Goal: Task Accomplishment & Management: Manage account settings

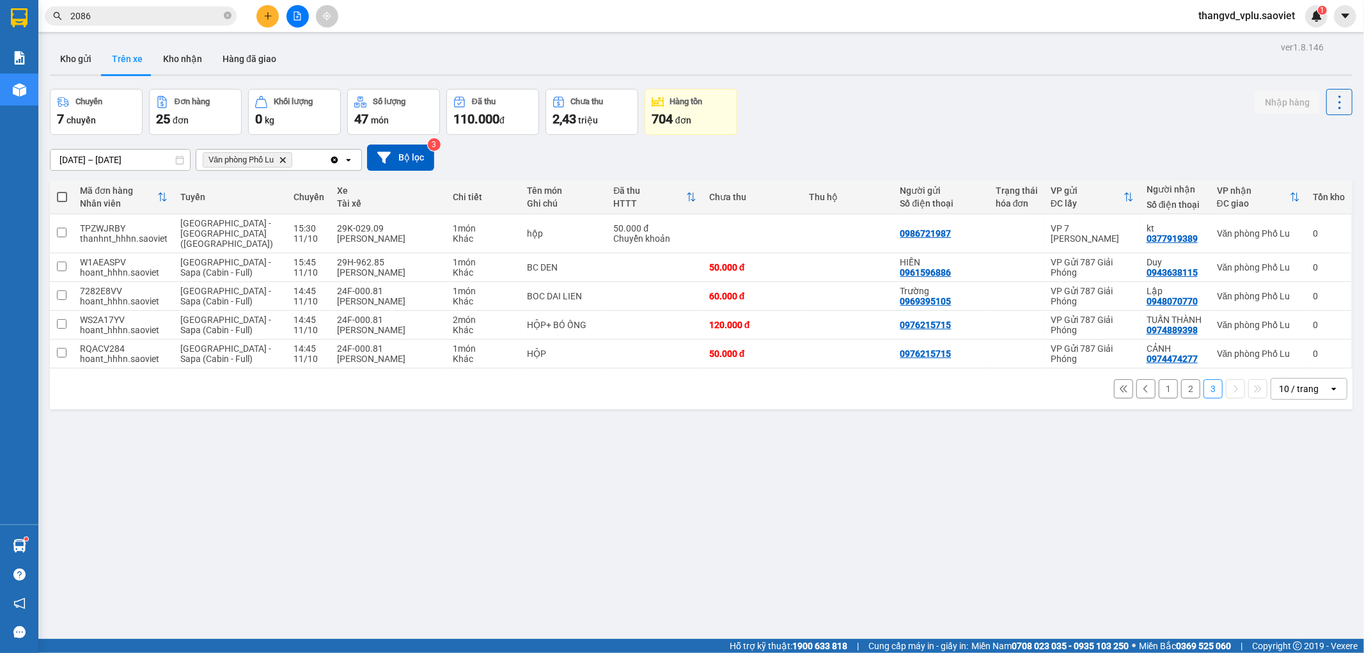
click at [1181, 379] on button "2" at bounding box center [1190, 388] width 19 height 19
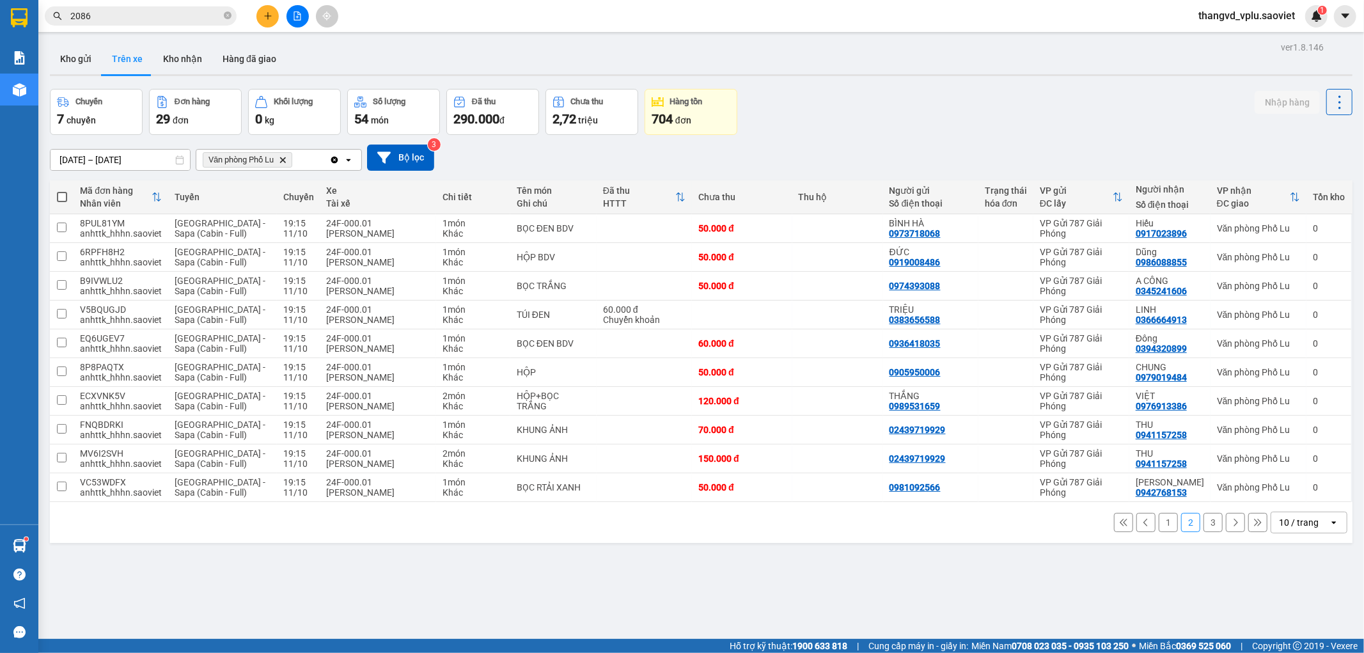
click at [1162, 526] on button "1" at bounding box center [1168, 522] width 19 height 19
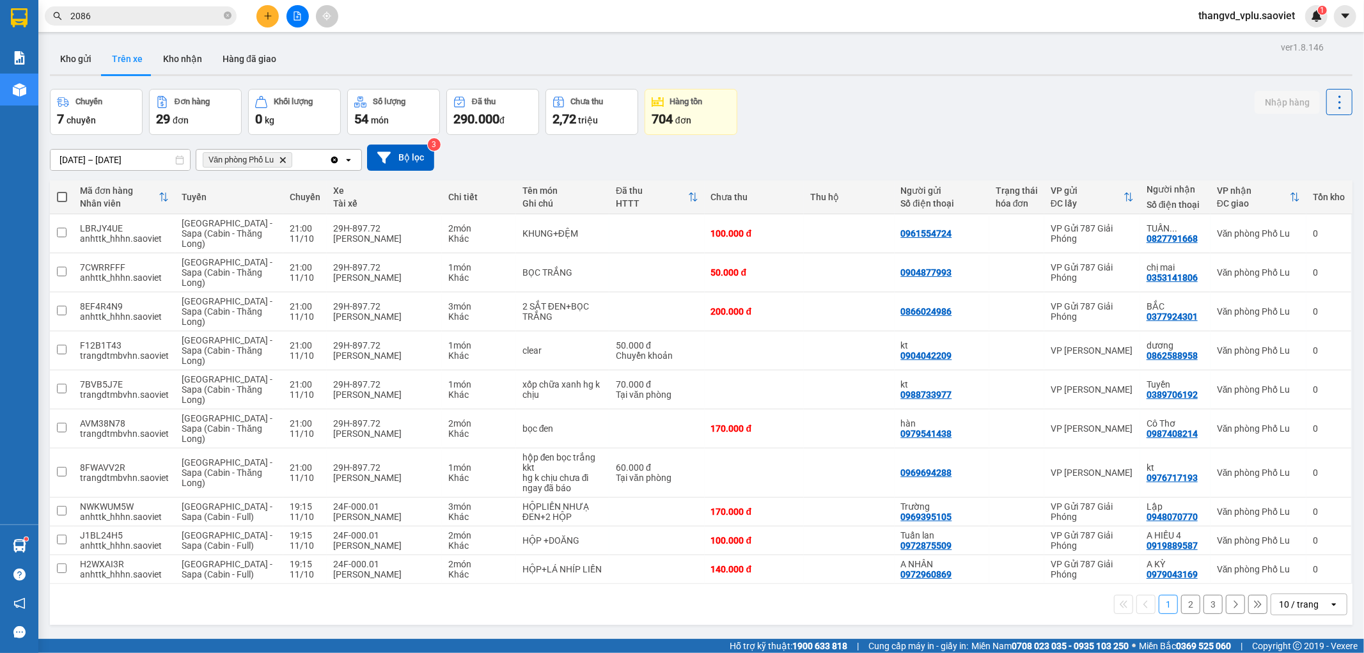
click at [1203, 604] on button "3" at bounding box center [1212, 604] width 19 height 19
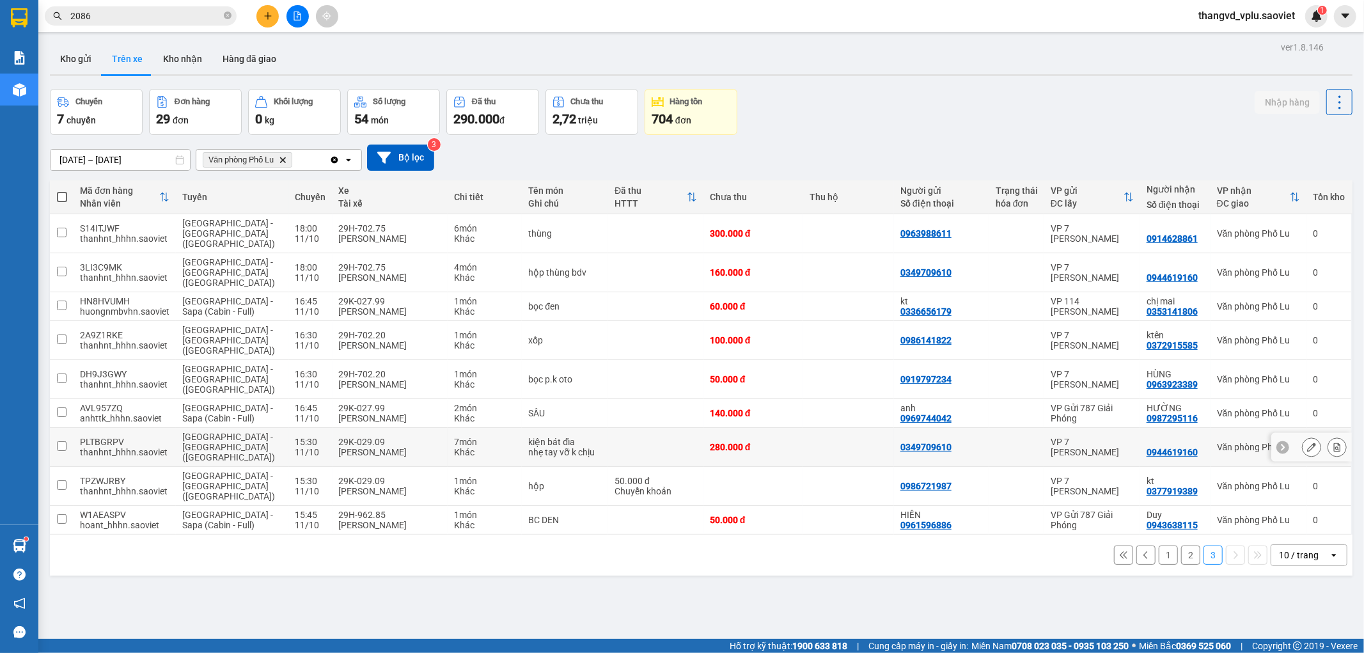
click at [1332, 436] on button at bounding box center [1337, 447] width 18 height 22
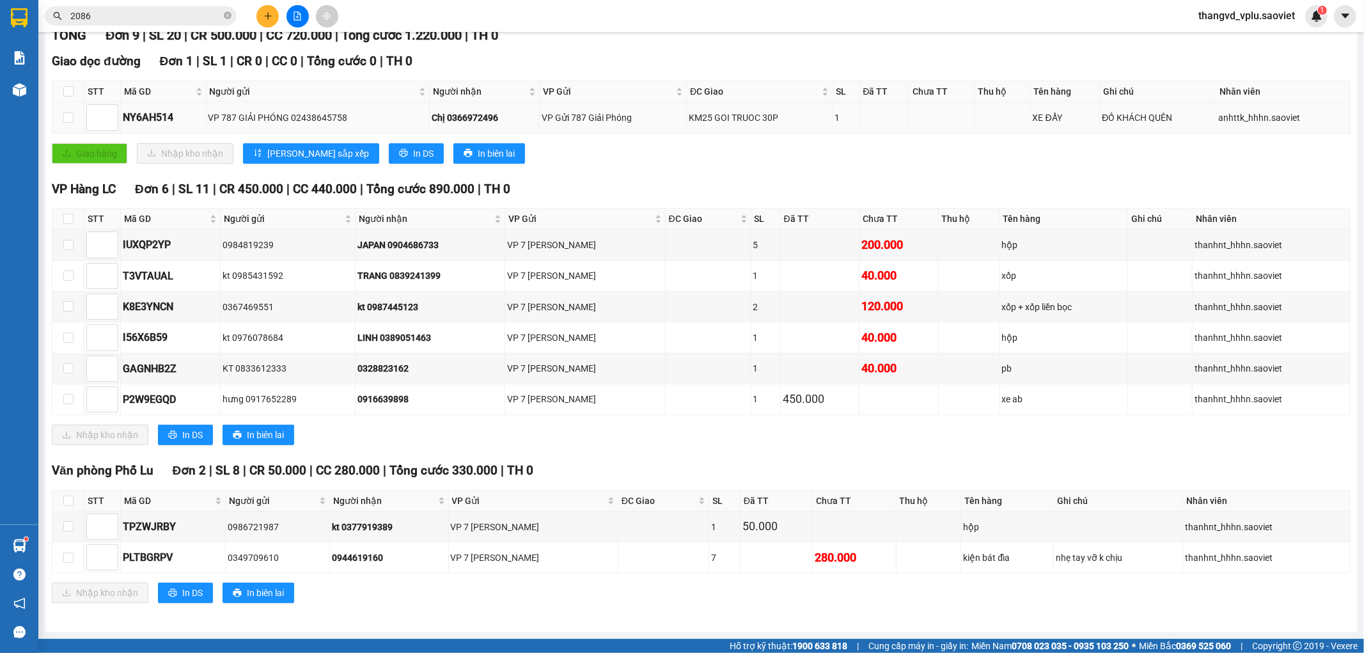
scroll to position [177, 0]
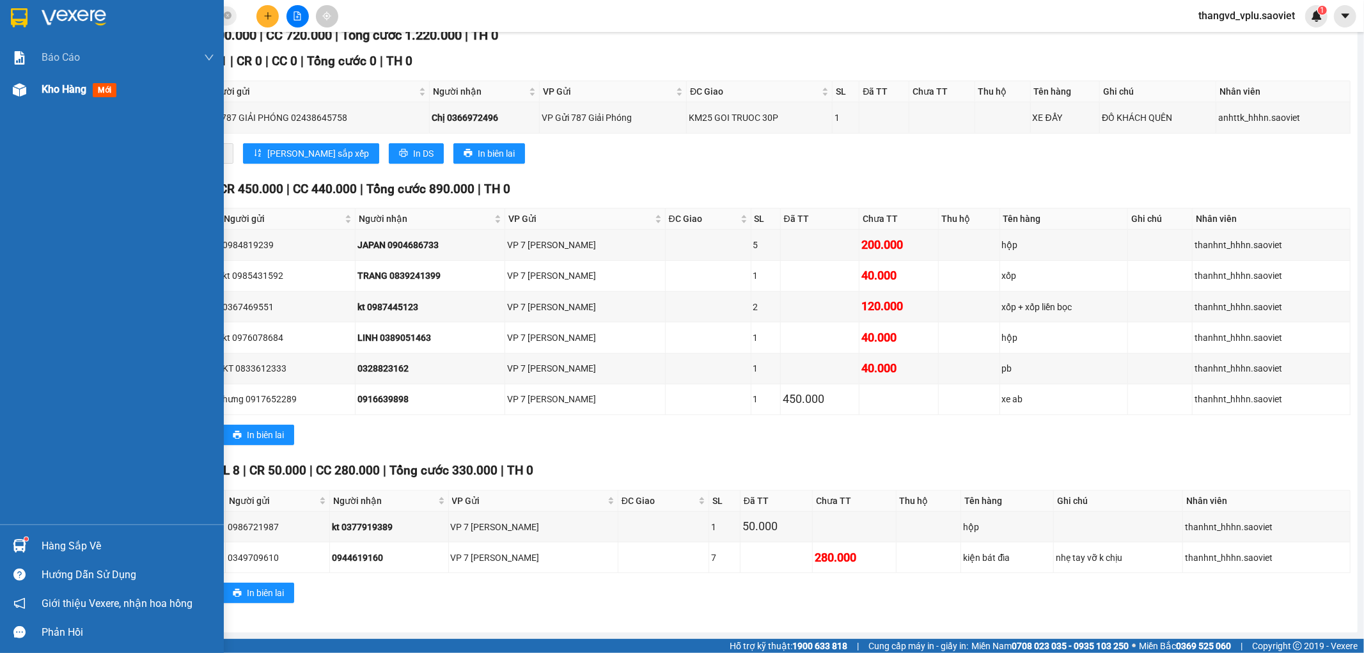
click at [27, 83] on div at bounding box center [19, 90] width 22 height 22
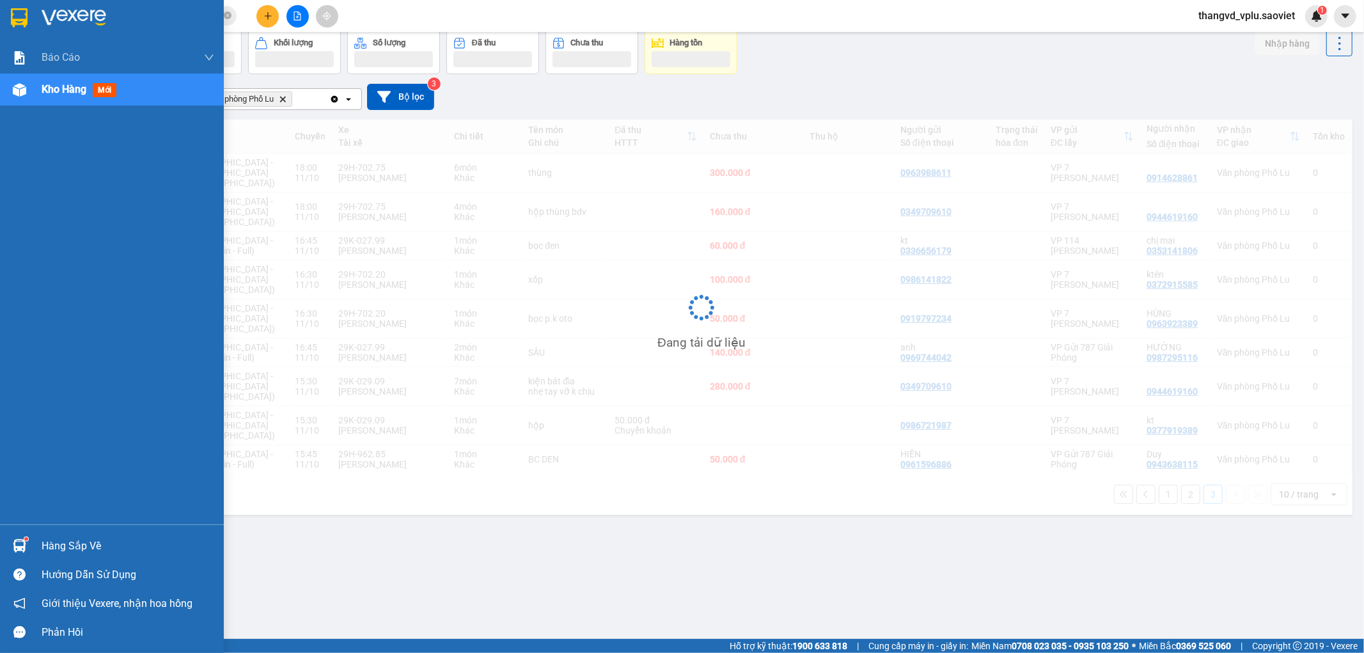
scroll to position [59, 0]
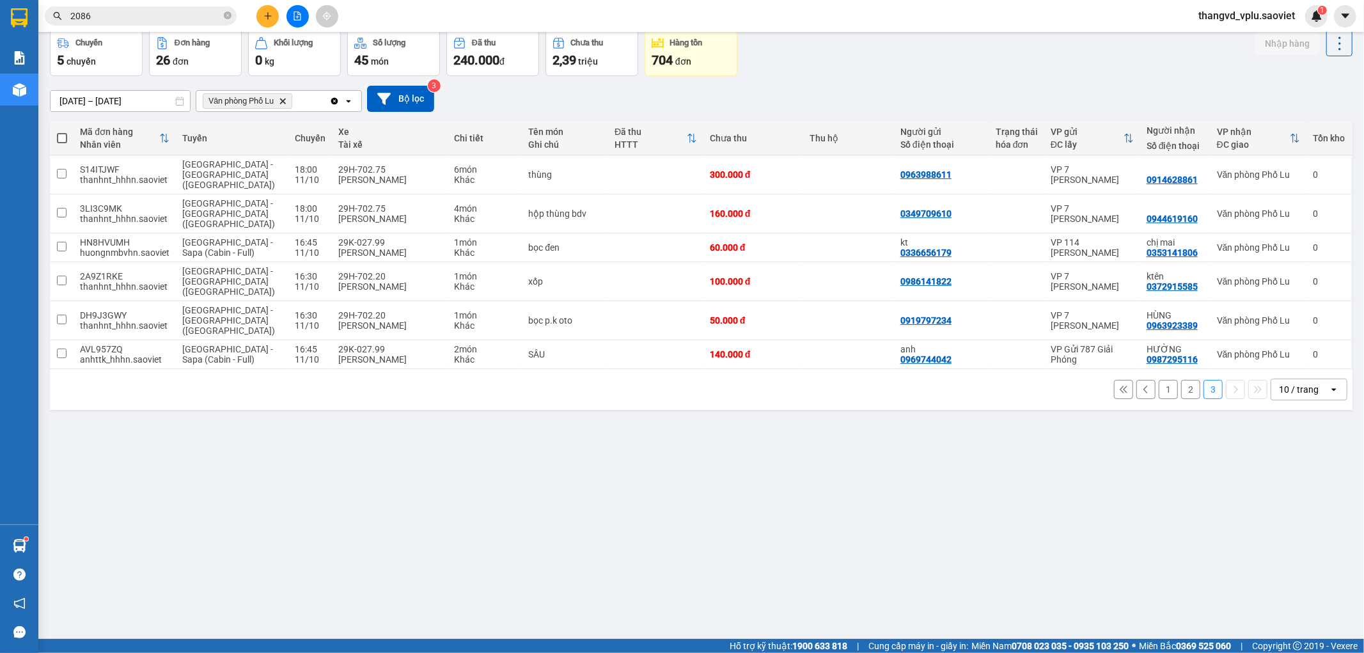
click at [1181, 380] on button "2" at bounding box center [1190, 389] width 19 height 19
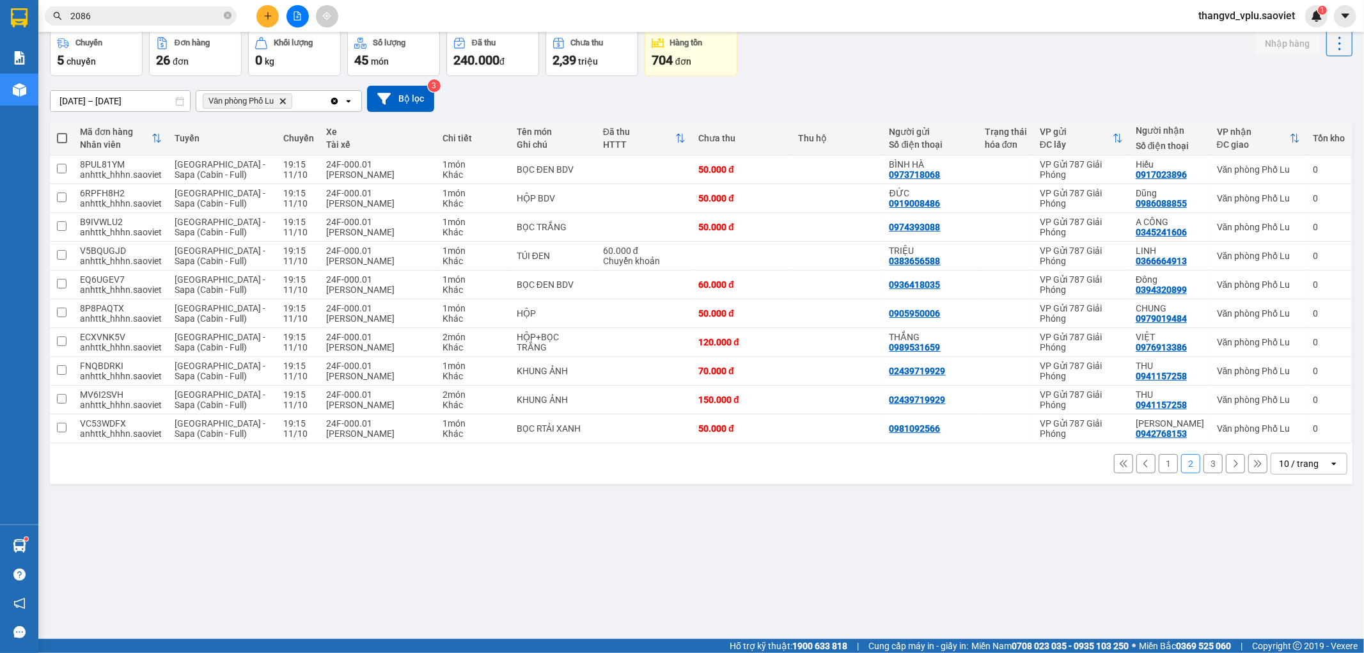
click at [1159, 467] on button "1" at bounding box center [1168, 463] width 19 height 19
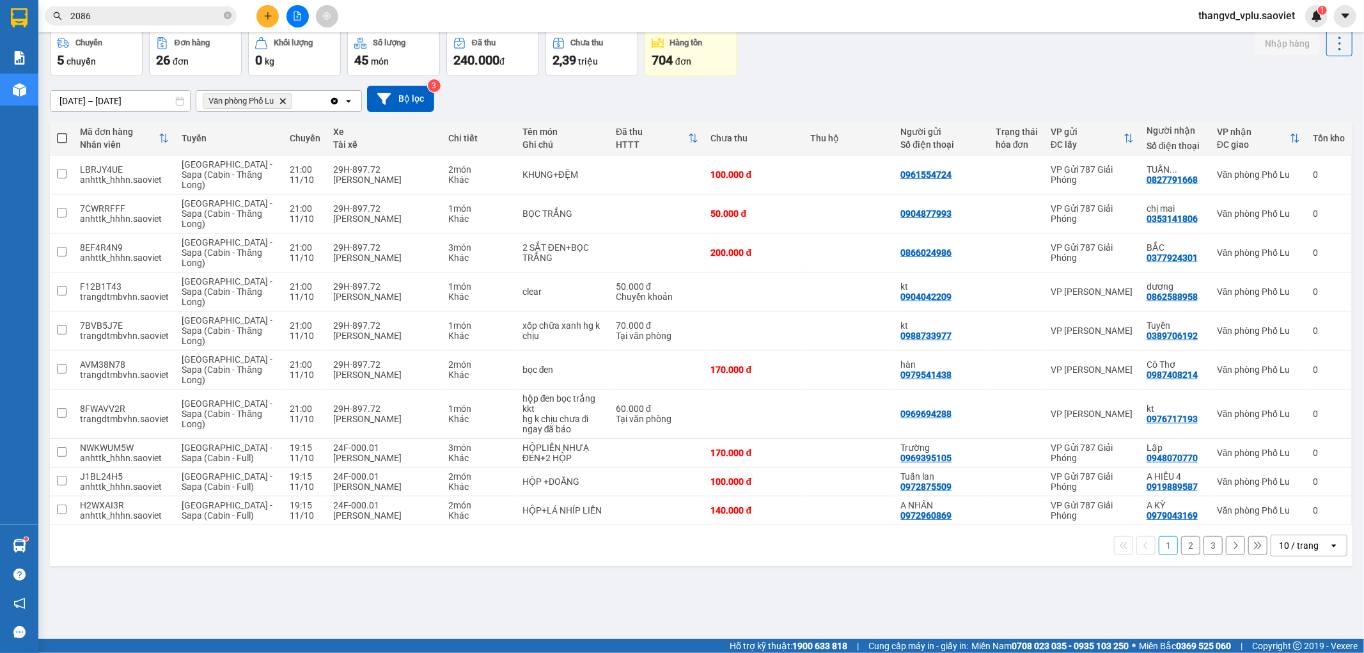
click at [126, 14] on input "2086" at bounding box center [145, 16] width 151 height 14
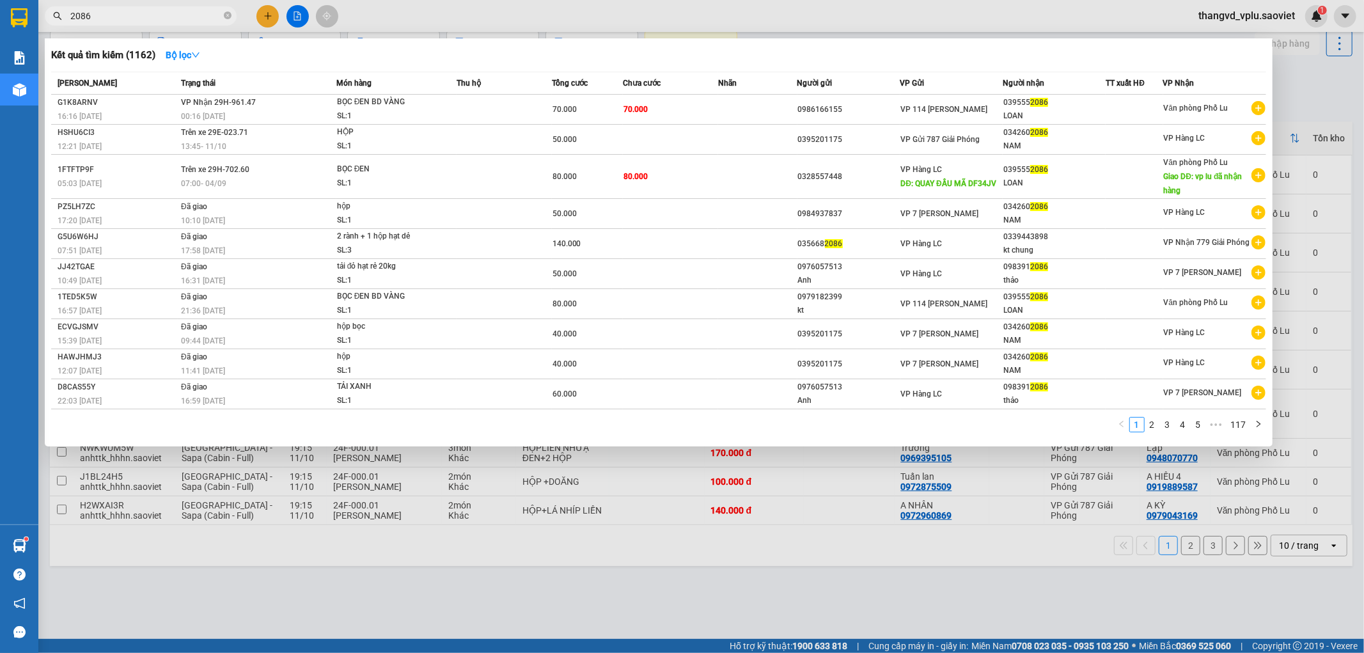
click at [126, 14] on input "2086" at bounding box center [145, 16] width 151 height 14
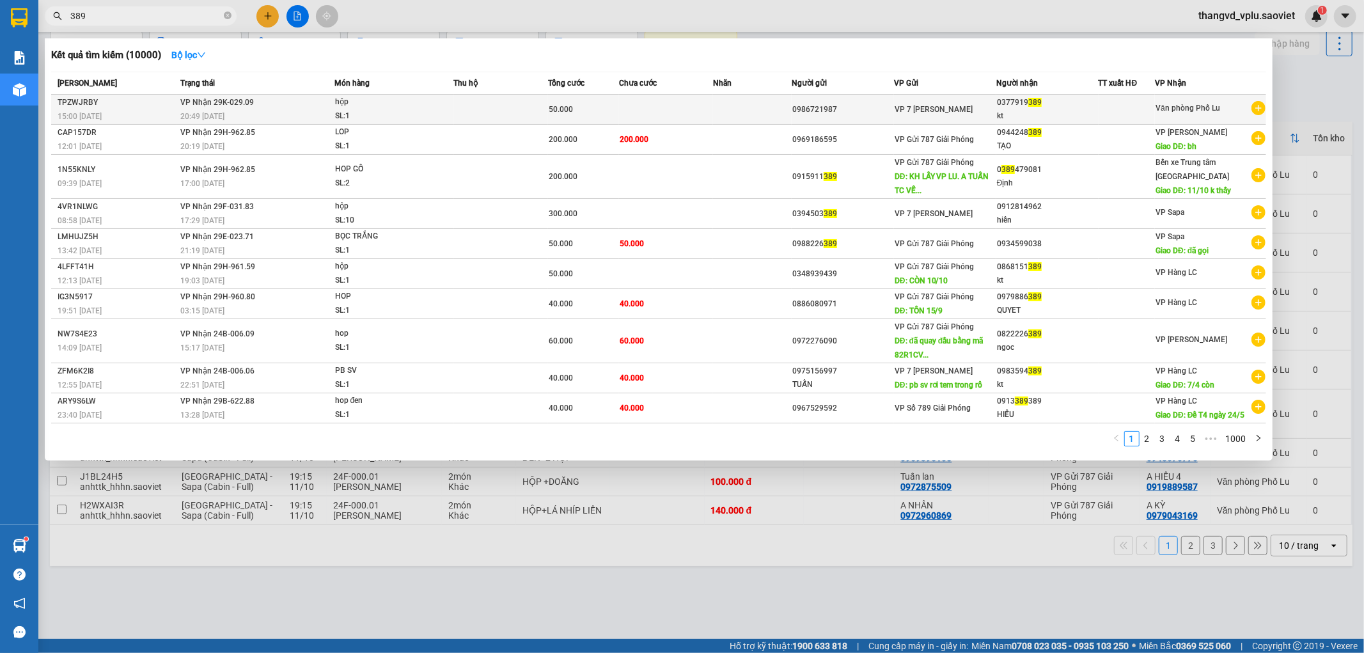
type input "389"
click at [657, 111] on td at bounding box center [666, 110] width 95 height 30
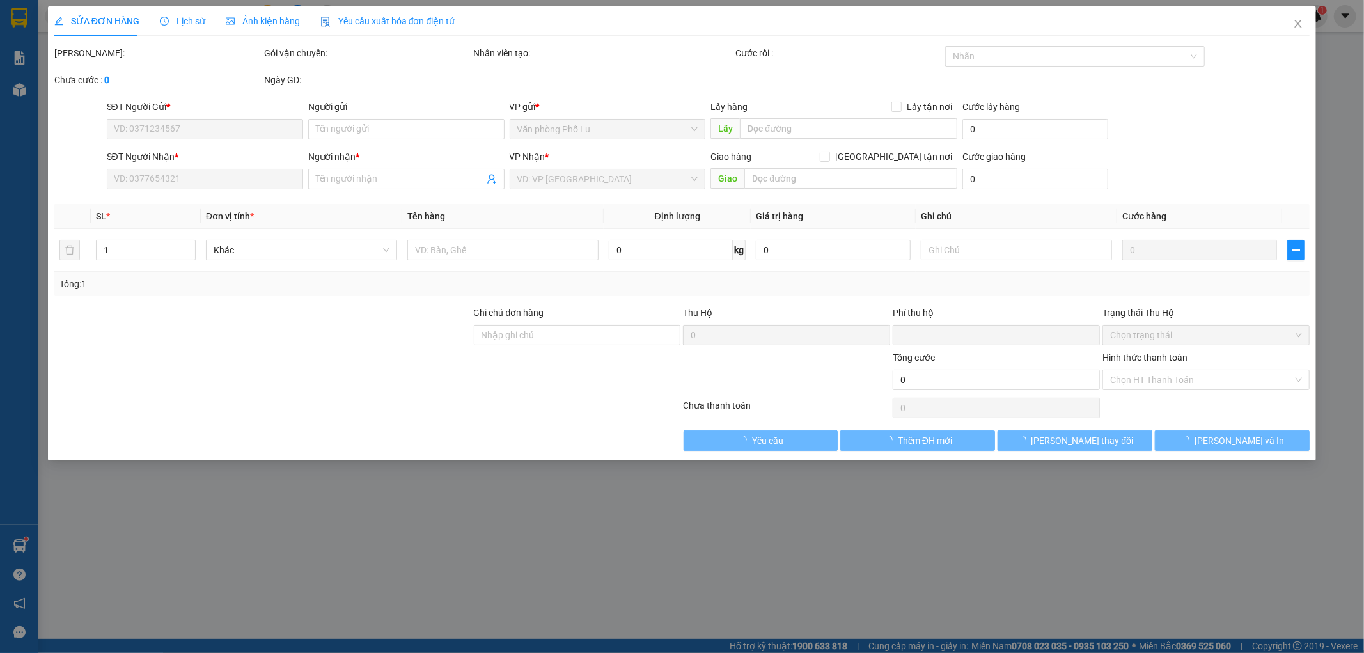
type input "0986721987"
type input "0377919389"
type input "kt"
type input "0"
type input "50.000"
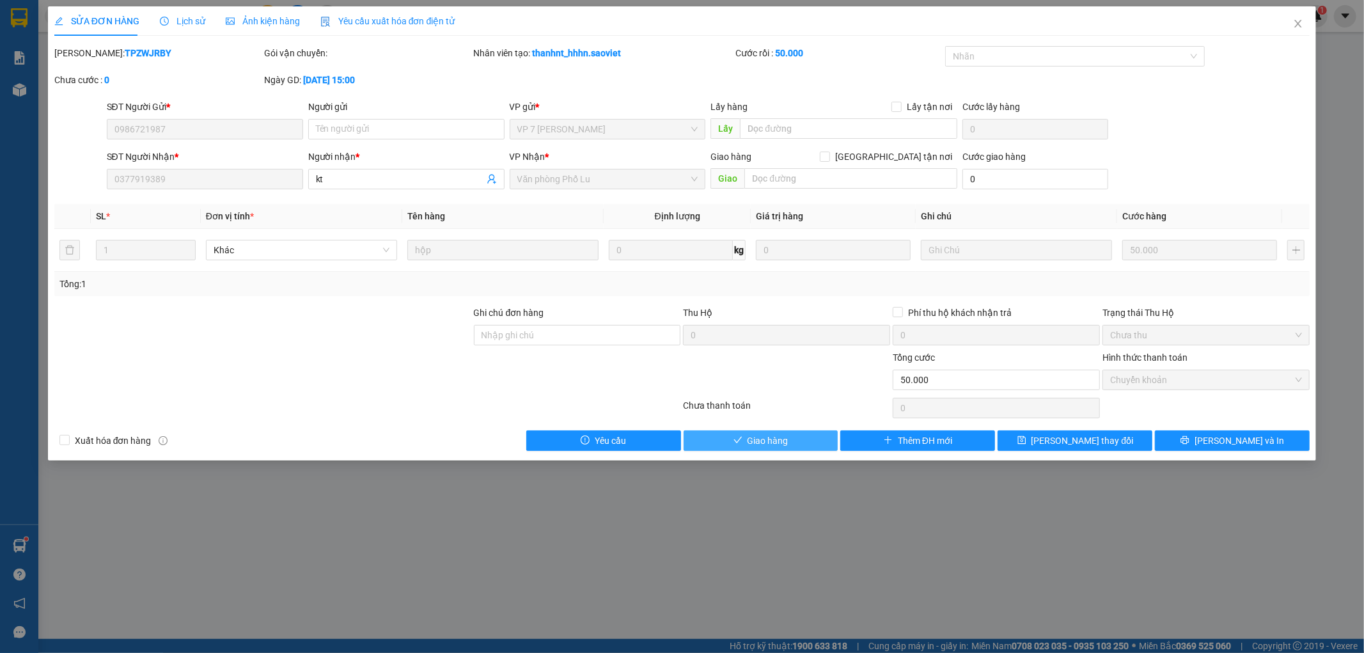
click at [744, 436] on button "Giao hàng" at bounding box center [761, 440] width 155 height 20
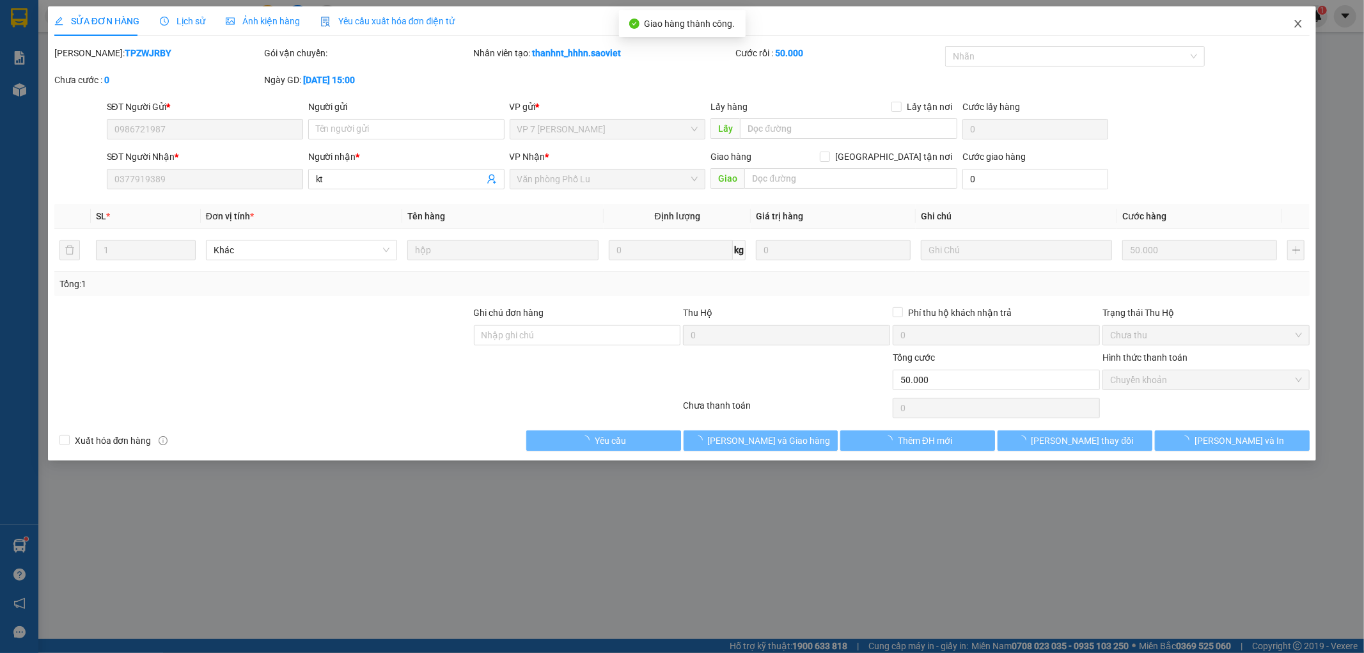
click at [1296, 27] on icon "close" at bounding box center [1298, 24] width 10 height 10
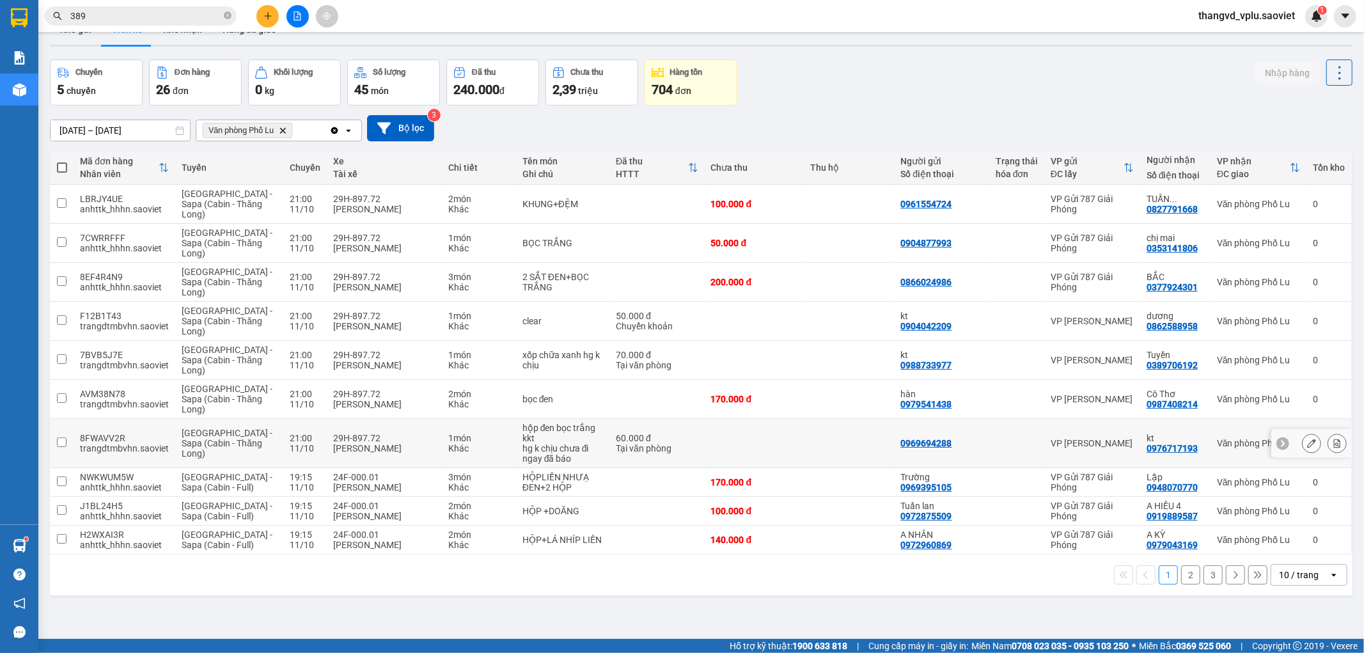
scroll to position [59, 0]
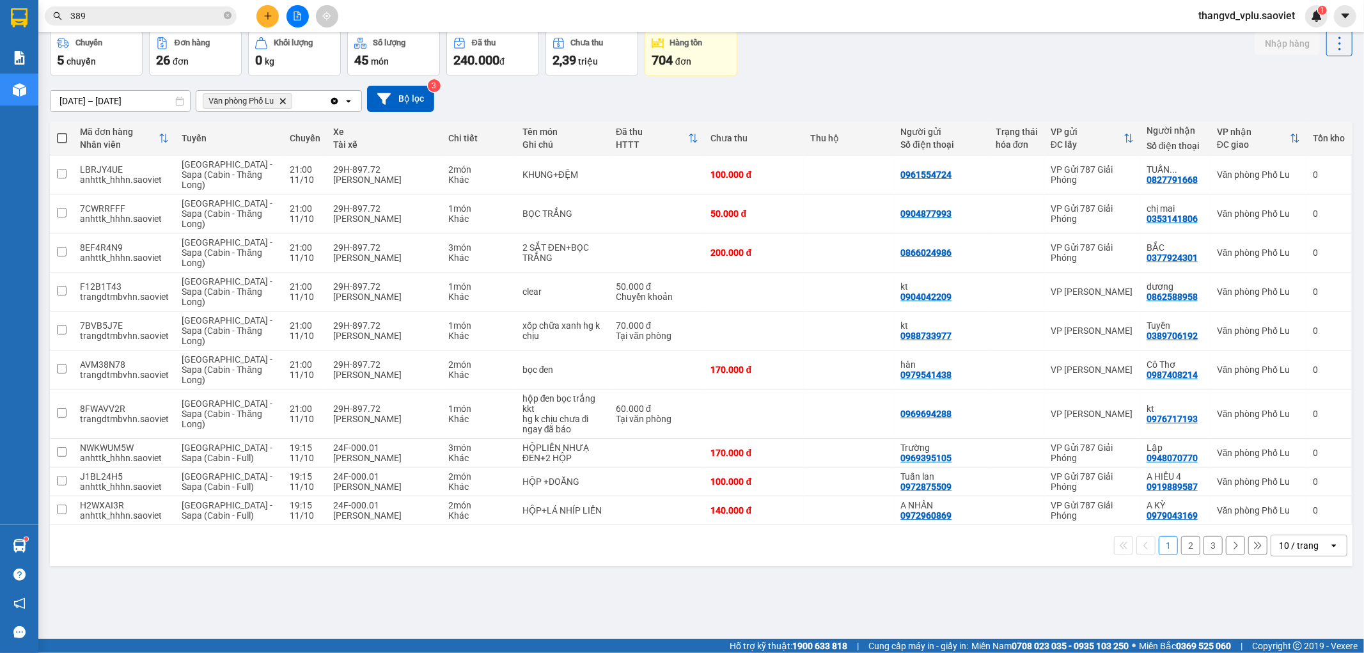
click at [1203, 546] on button "3" at bounding box center [1212, 545] width 19 height 19
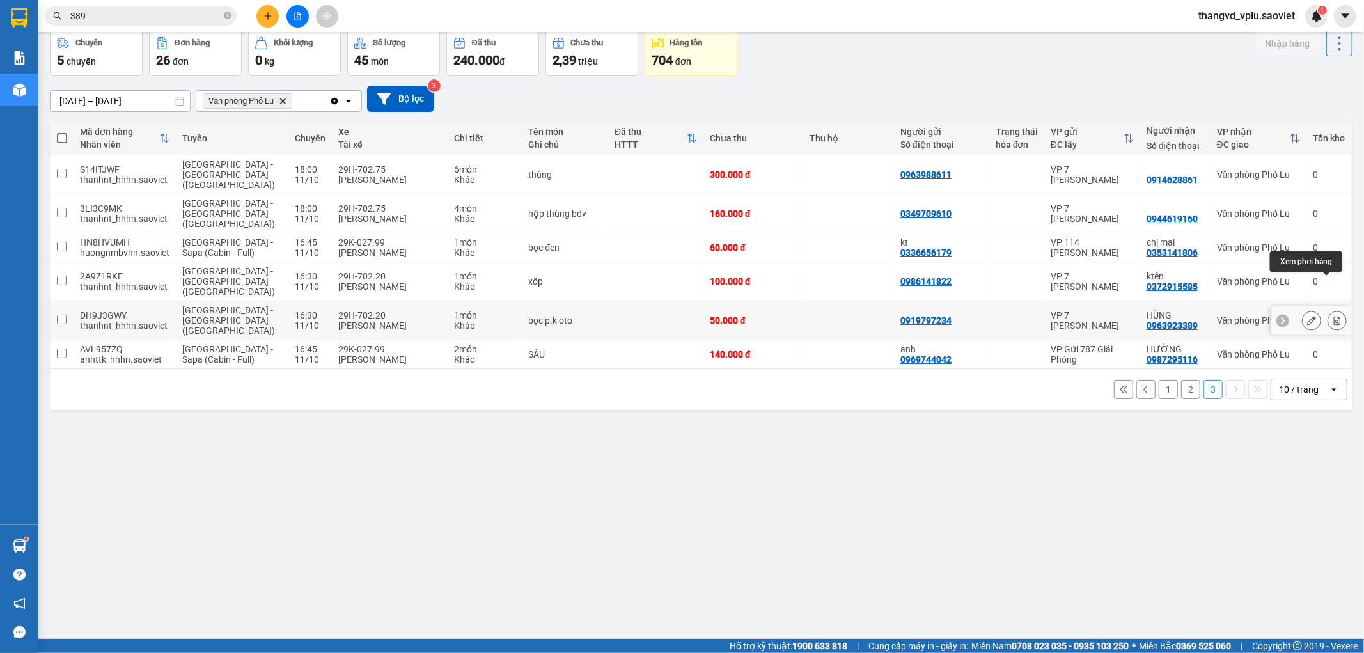
click at [1333, 316] on icon at bounding box center [1337, 320] width 9 height 9
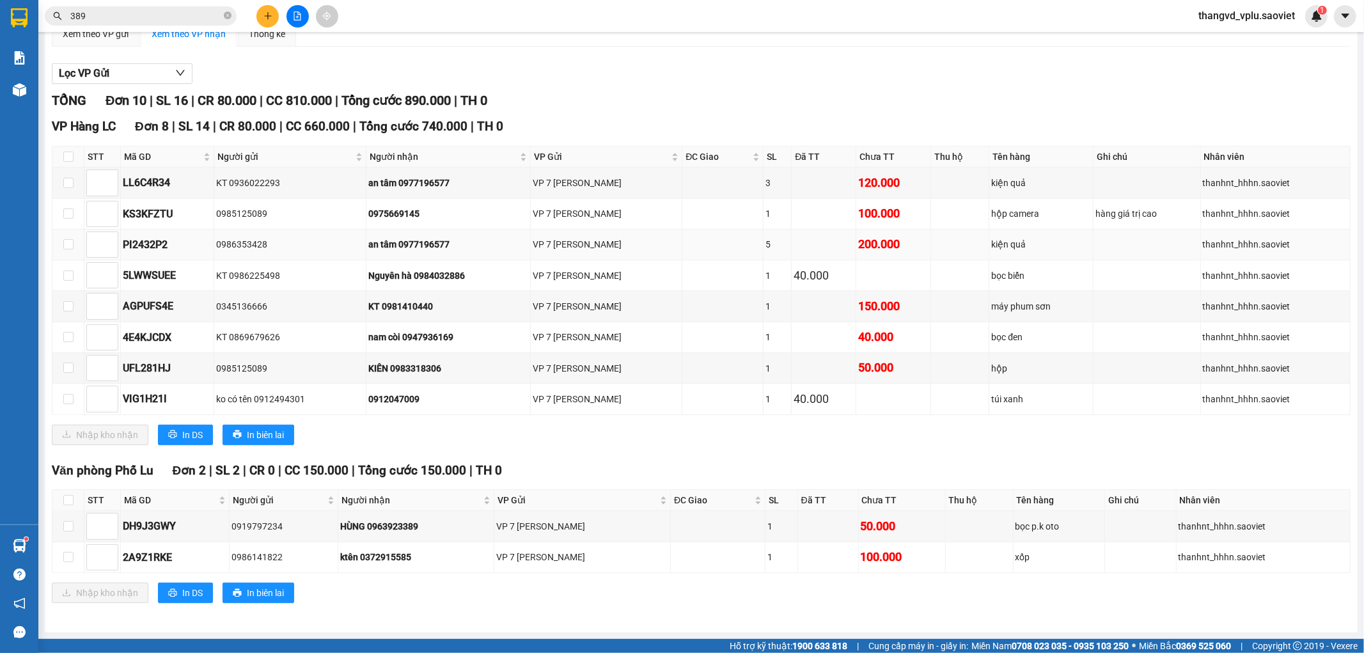
scroll to position [112, 0]
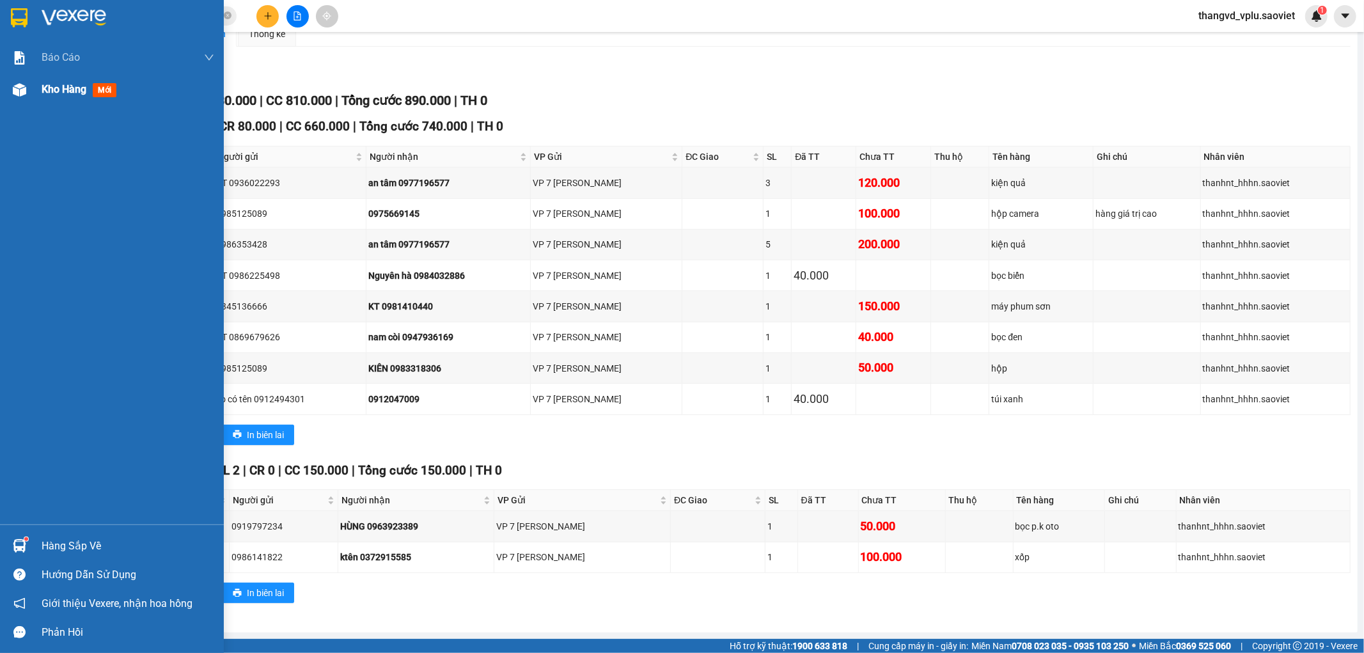
click at [26, 94] on div at bounding box center [19, 90] width 22 height 22
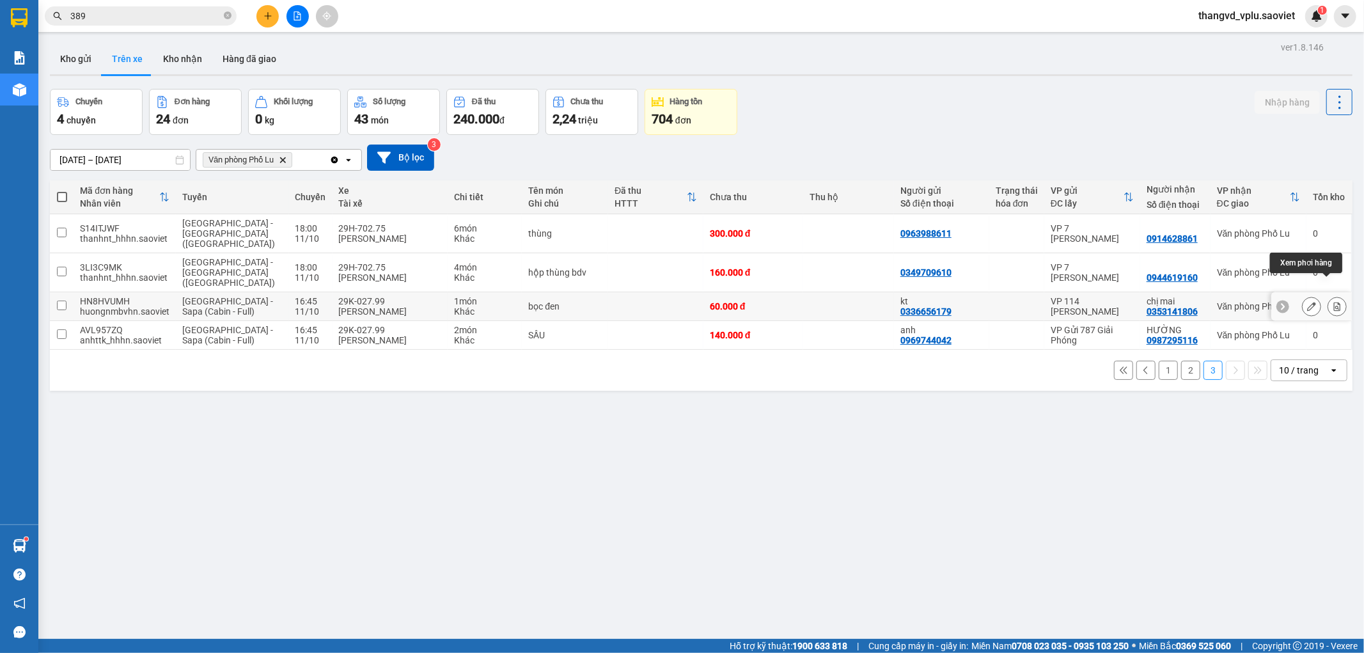
click at [1334, 302] on icon at bounding box center [1337, 306] width 7 height 9
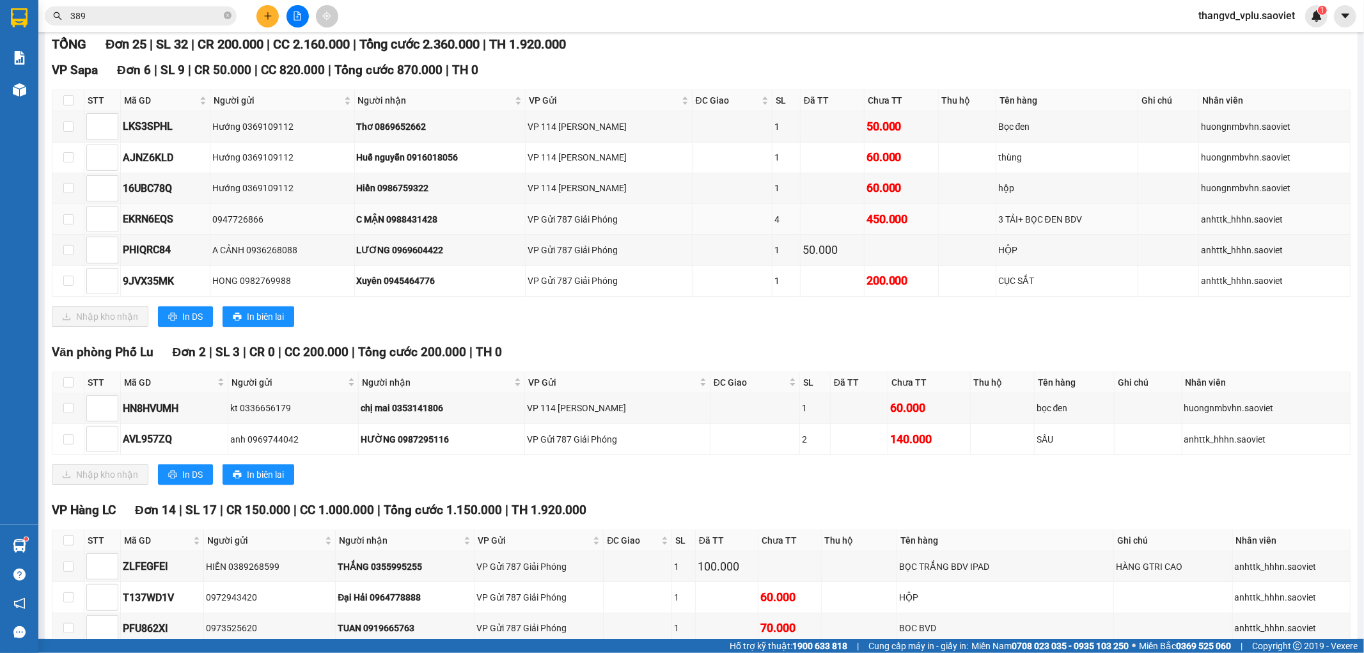
scroll to position [284, 0]
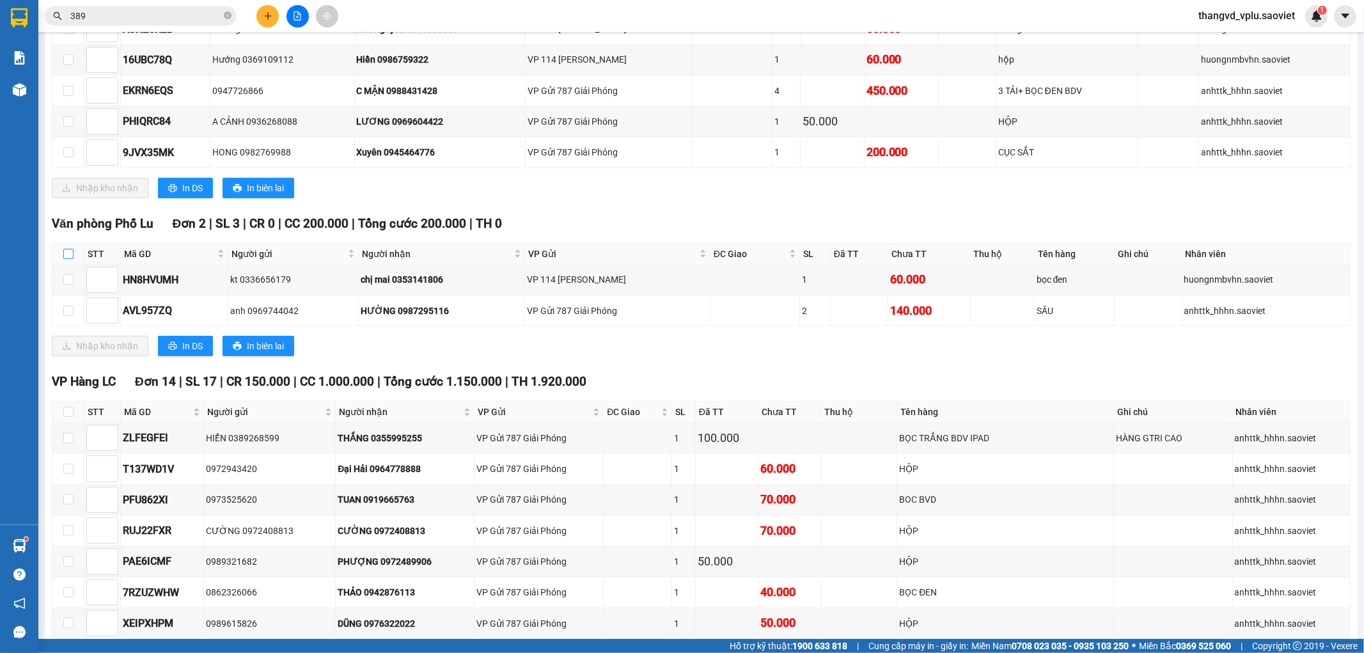
click at [67, 259] on input "checkbox" at bounding box center [68, 254] width 10 height 10
checkbox input "true"
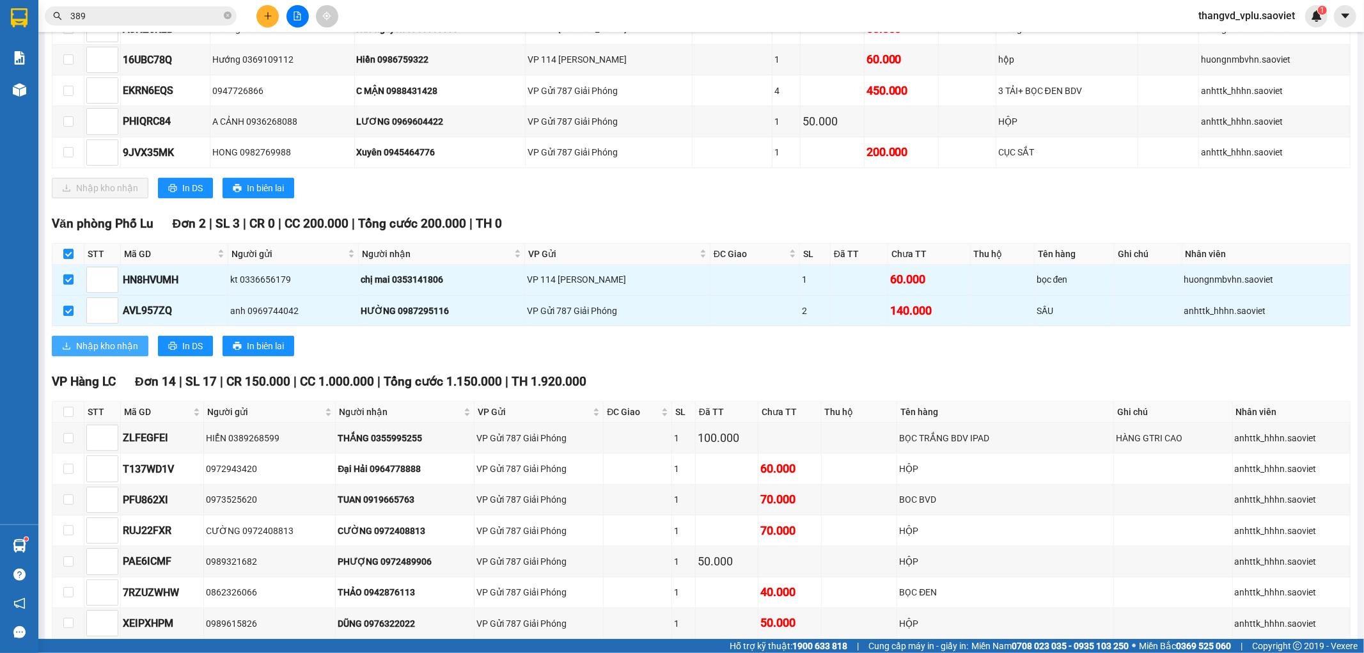
click at [104, 353] on span "Nhập kho nhận" at bounding box center [107, 346] width 62 height 14
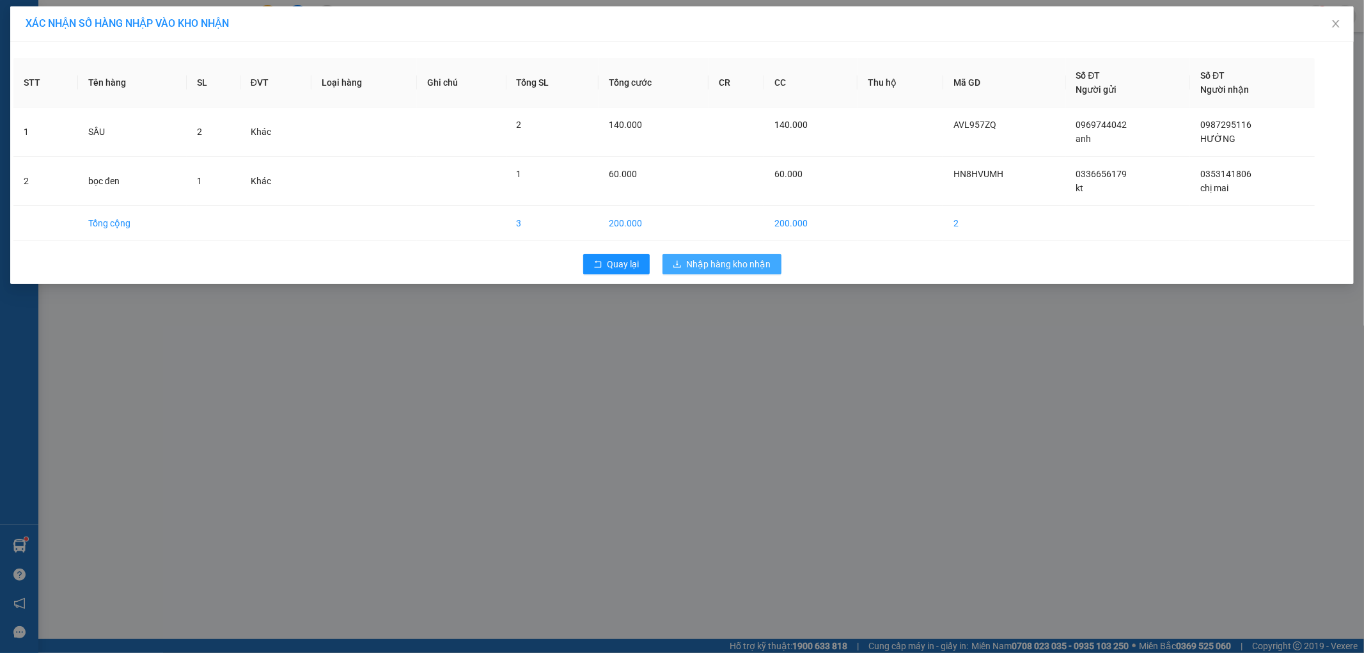
click at [730, 261] on span "Nhập hàng kho nhận" at bounding box center [729, 264] width 84 height 14
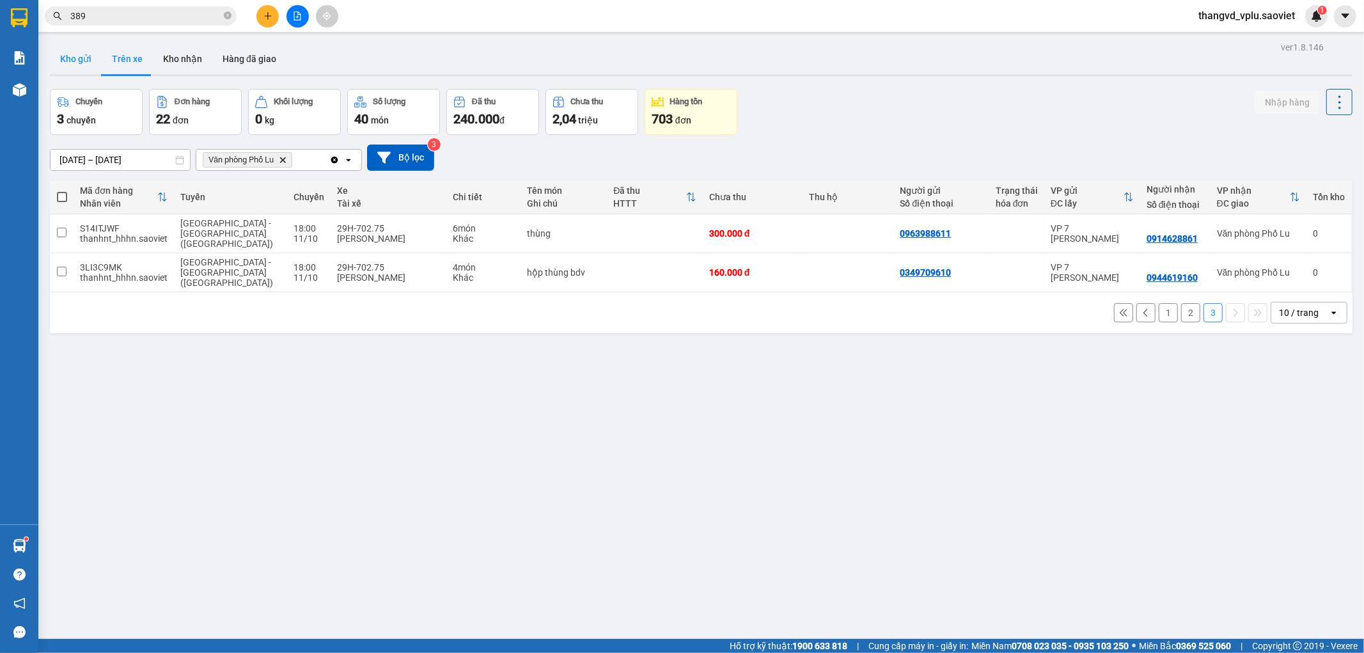
click at [92, 56] on button "Kho gửi" at bounding box center [76, 58] width 52 height 31
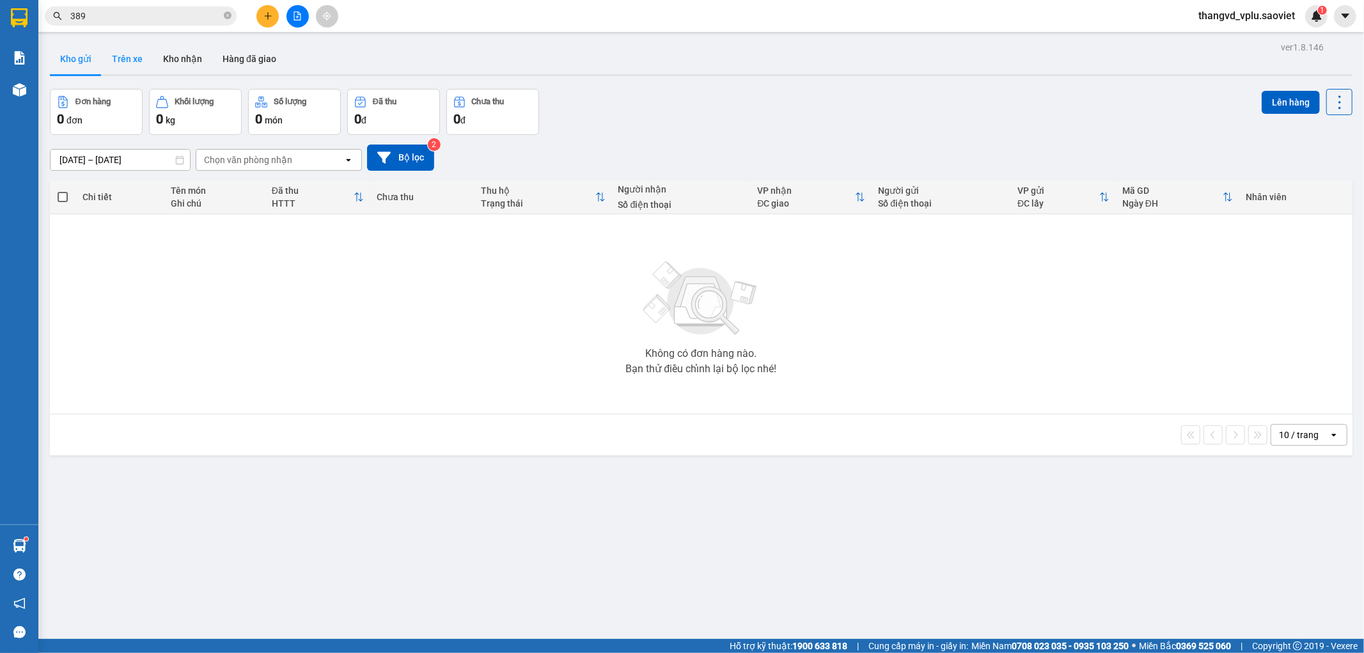
click at [121, 61] on button "Trên xe" at bounding box center [127, 58] width 51 height 31
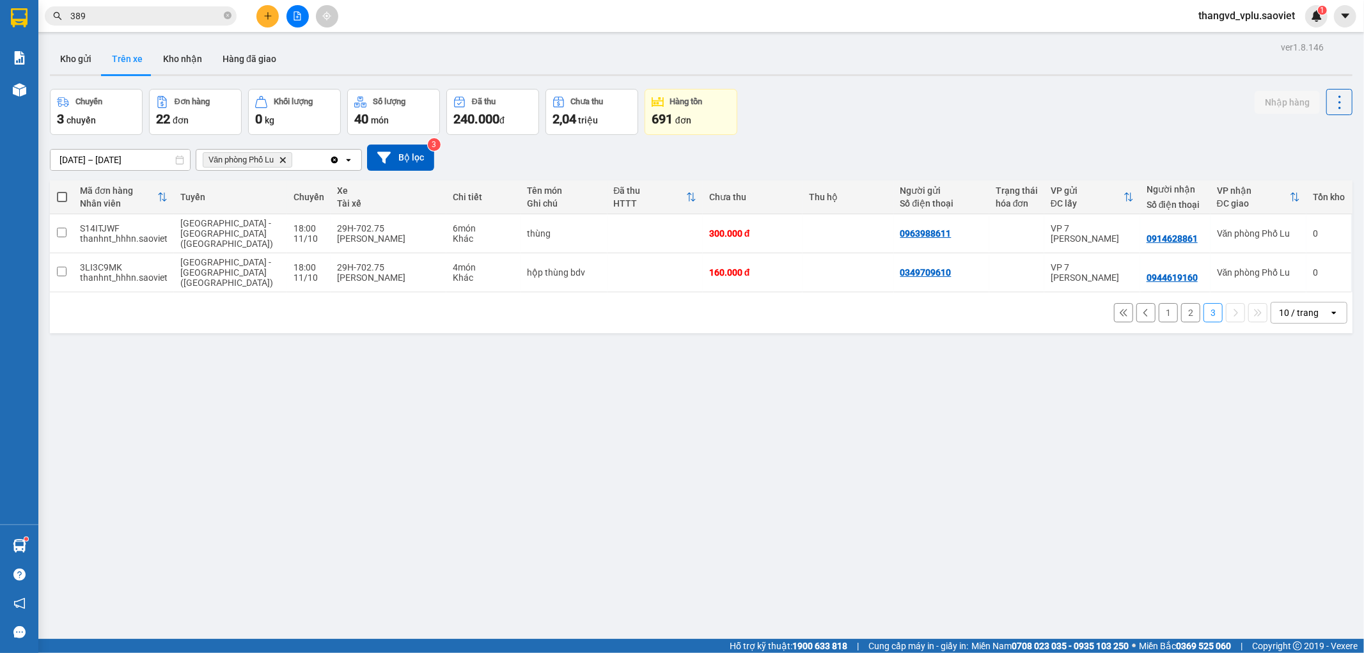
click at [1181, 303] on button "2" at bounding box center [1190, 312] width 19 height 19
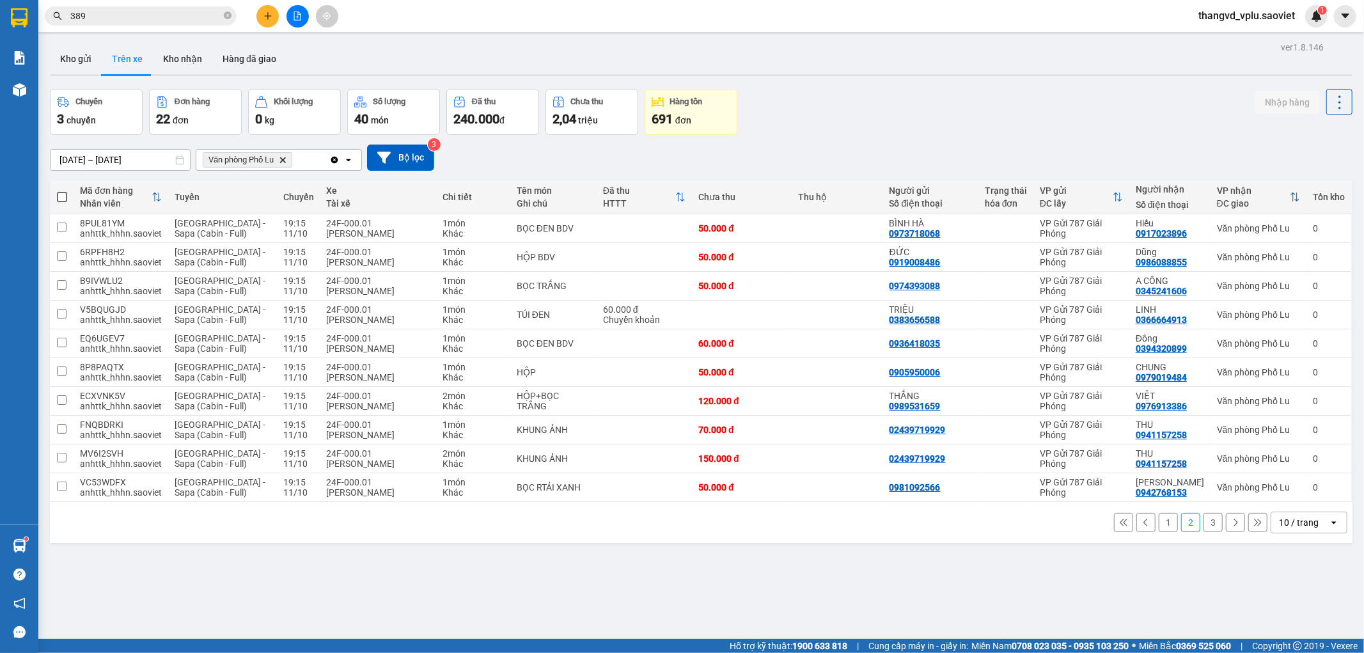
click at [1159, 519] on button "1" at bounding box center [1168, 522] width 19 height 19
